Goal: Task Accomplishment & Management: Complete application form

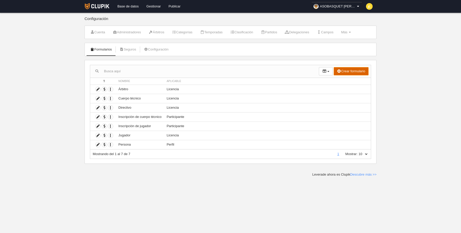
click at [351, 72] on button "Crear formulario" at bounding box center [350, 71] width 35 height 8
click at [343, 80] on span "Perfil" at bounding box center [339, 81] width 12 height 4
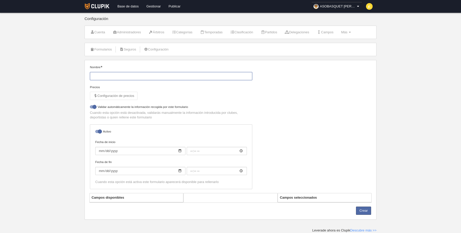
click at [181, 76] on input "Nombre" at bounding box center [171, 76] width 162 height 8
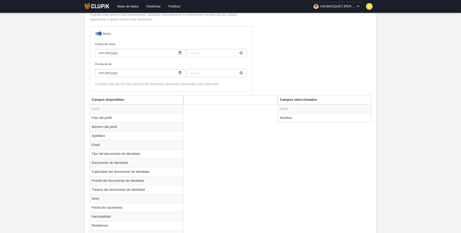
scroll to position [106, 0]
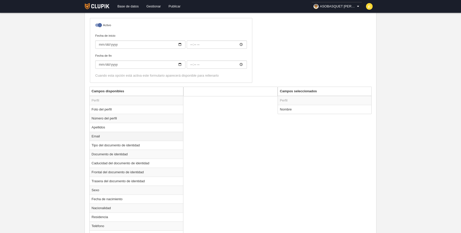
type input "Cancha"
drag, startPoint x: 112, startPoint y: 133, endPoint x: 122, endPoint y: 131, distance: 10.8
click at [112, 133] on td "Email" at bounding box center [137, 136] width 94 height 9
radio input "true"
drag, startPoint x: 193, startPoint y: 102, endPoint x: 235, endPoint y: 112, distance: 43.9
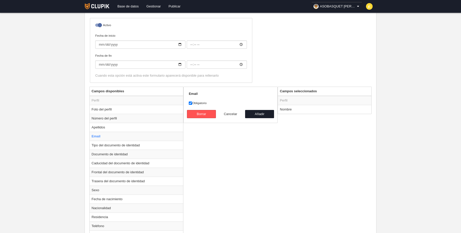
click at [194, 102] on label "Obligatorio" at bounding box center [230, 103] width 83 height 5
click at [189, 103] on input "Obligatorio" at bounding box center [190, 102] width 3 height 3
checkbox input "false"
drag, startPoint x: 255, startPoint y: 113, endPoint x: 251, endPoint y: 117, distance: 5.8
click at [255, 113] on button "Añadir" at bounding box center [259, 114] width 29 height 8
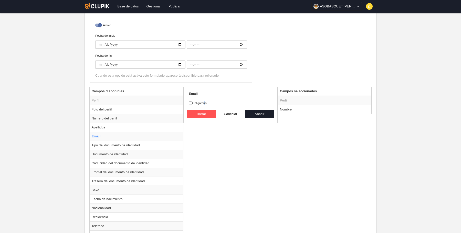
radio input "false"
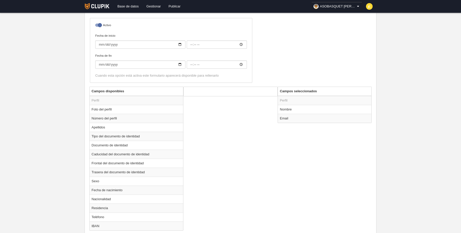
scroll to position [131, 0]
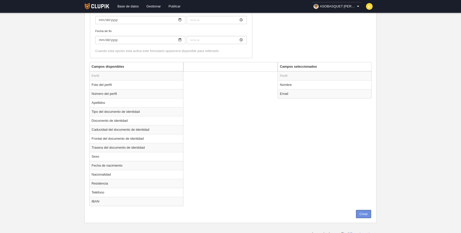
drag, startPoint x: 367, startPoint y: 209, endPoint x: 279, endPoint y: 125, distance: 122.0
click at [367, 210] on button "Crear" at bounding box center [363, 214] width 15 height 8
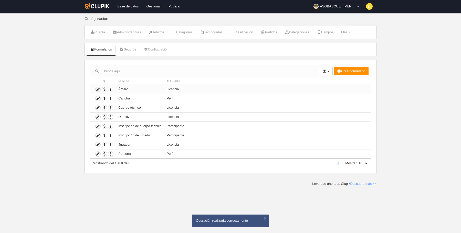
click at [96, 88] on icon at bounding box center [97, 89] width 5 height 5
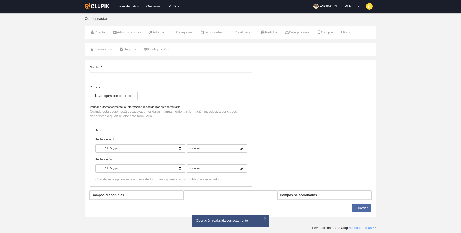
type input "Árbitro"
checkbox input "true"
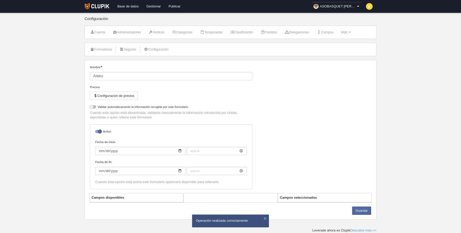
select select "selected"
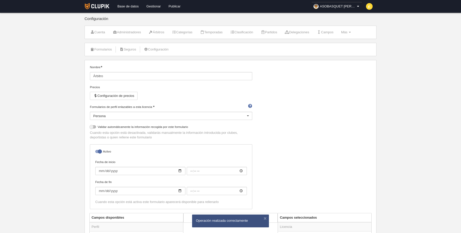
click at [178, 115] on div "Persona" at bounding box center [171, 116] width 162 height 8
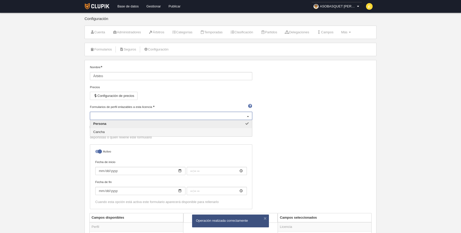
click at [101, 132] on span "Cancha" at bounding box center [99, 132] width 12 height 4
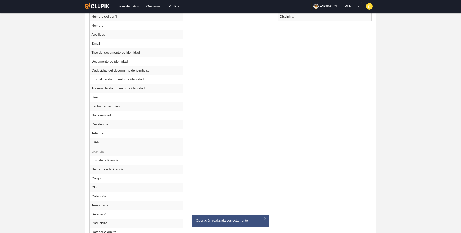
scroll to position [257, 0]
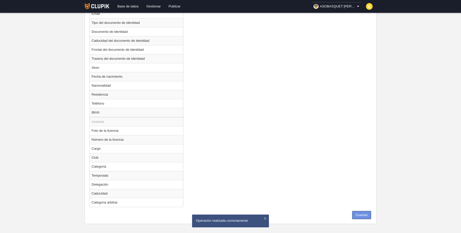
click at [360, 211] on button "Guardar" at bounding box center [361, 215] width 19 height 8
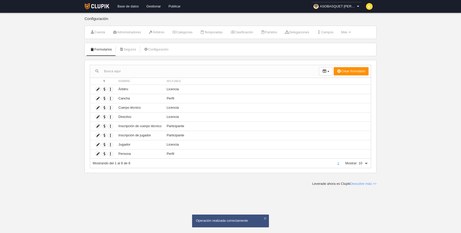
click at [134, 6] on link "Base de datos" at bounding box center [127, 6] width 29 height 13
